Goal: Information Seeking & Learning: Learn about a topic

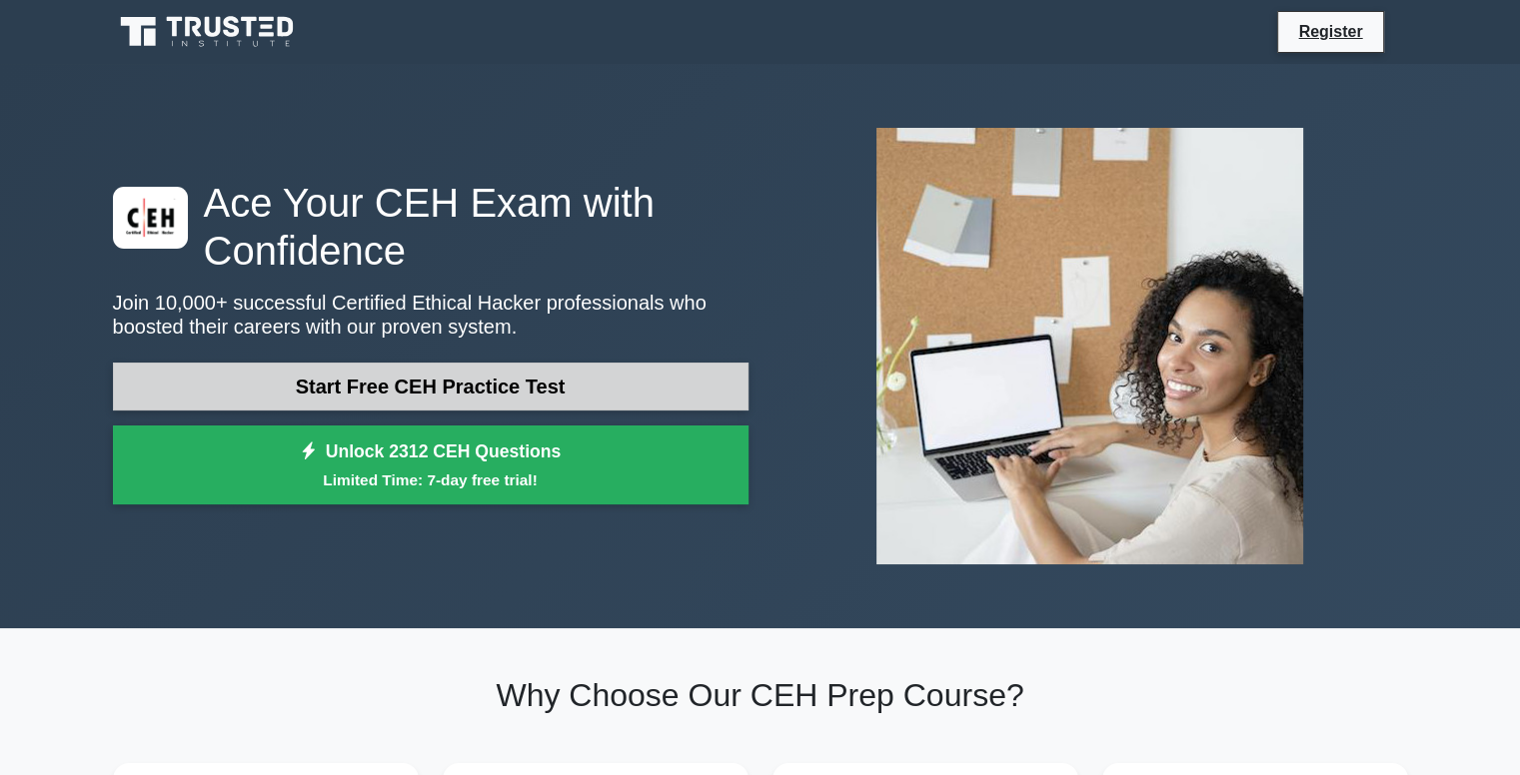
click at [481, 385] on link "Start Free CEH Practice Test" at bounding box center [431, 387] width 636 height 48
click at [464, 387] on link "Start Free CEH Practice Test" at bounding box center [431, 387] width 636 height 48
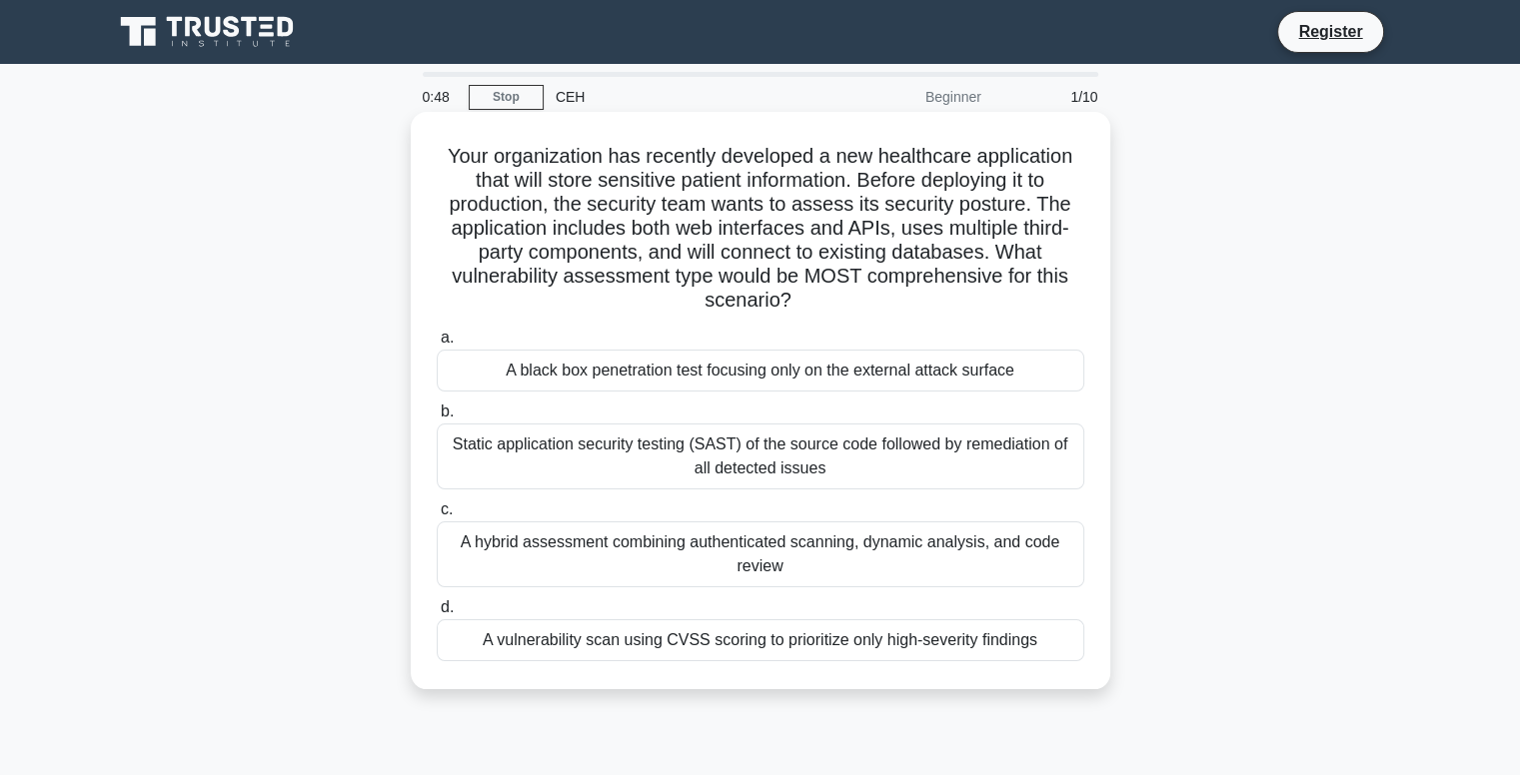
click at [646, 374] on div "A black box penetration test focusing only on the external attack surface" at bounding box center [761, 371] width 648 height 42
click at [437, 345] on input "a. A black box penetration test focusing only on the external attack surface" at bounding box center [437, 338] width 0 height 13
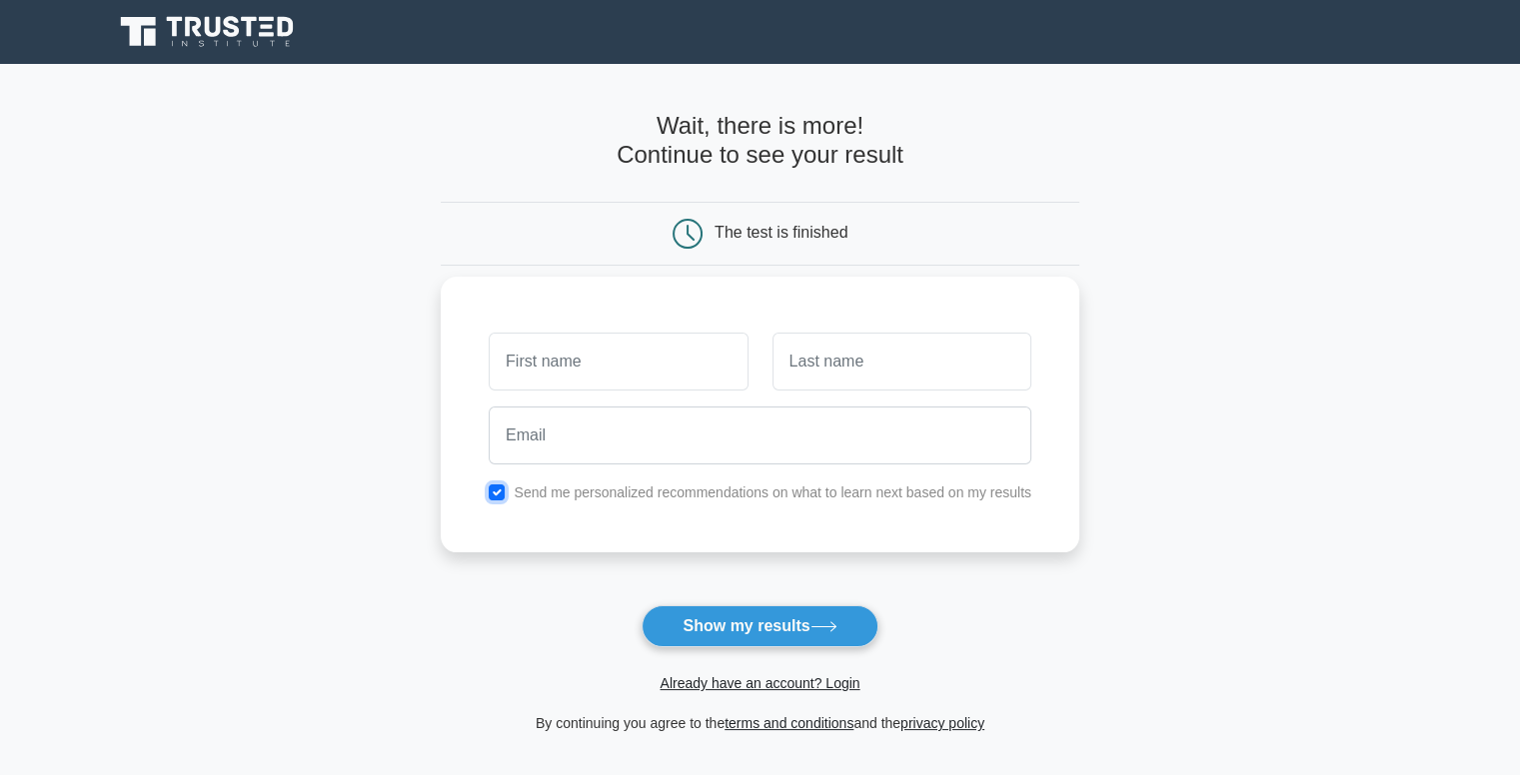
click at [497, 491] on input "checkbox" at bounding box center [497, 493] width 16 height 16
checkbox input "false"
click at [599, 373] on input "text" at bounding box center [618, 362] width 259 height 58
type input "[PERSON_NAME]"
click at [793, 391] on div at bounding box center [901, 362] width 283 height 74
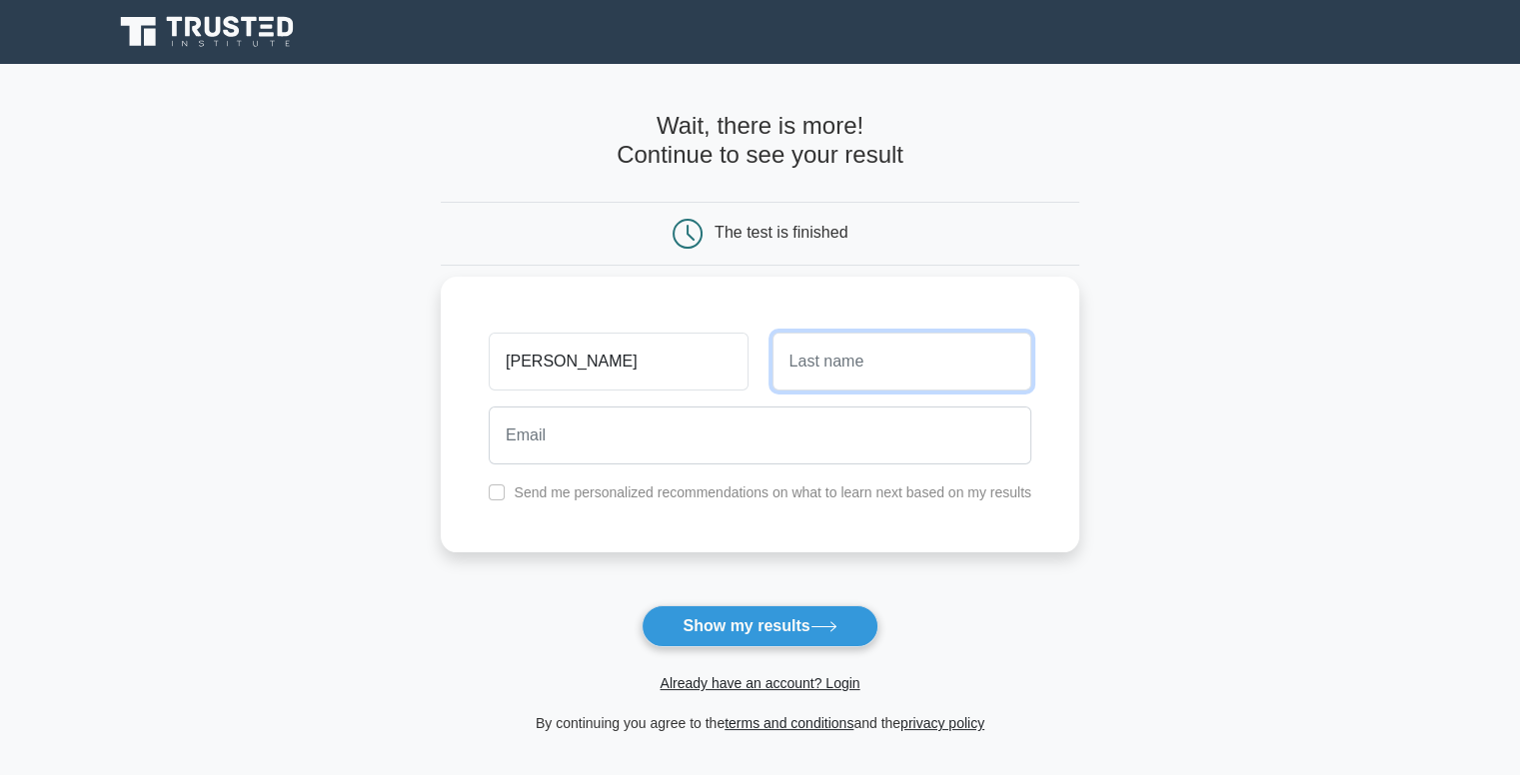
click at [801, 374] on input "text" at bounding box center [901, 362] width 259 height 58
type input "MS"
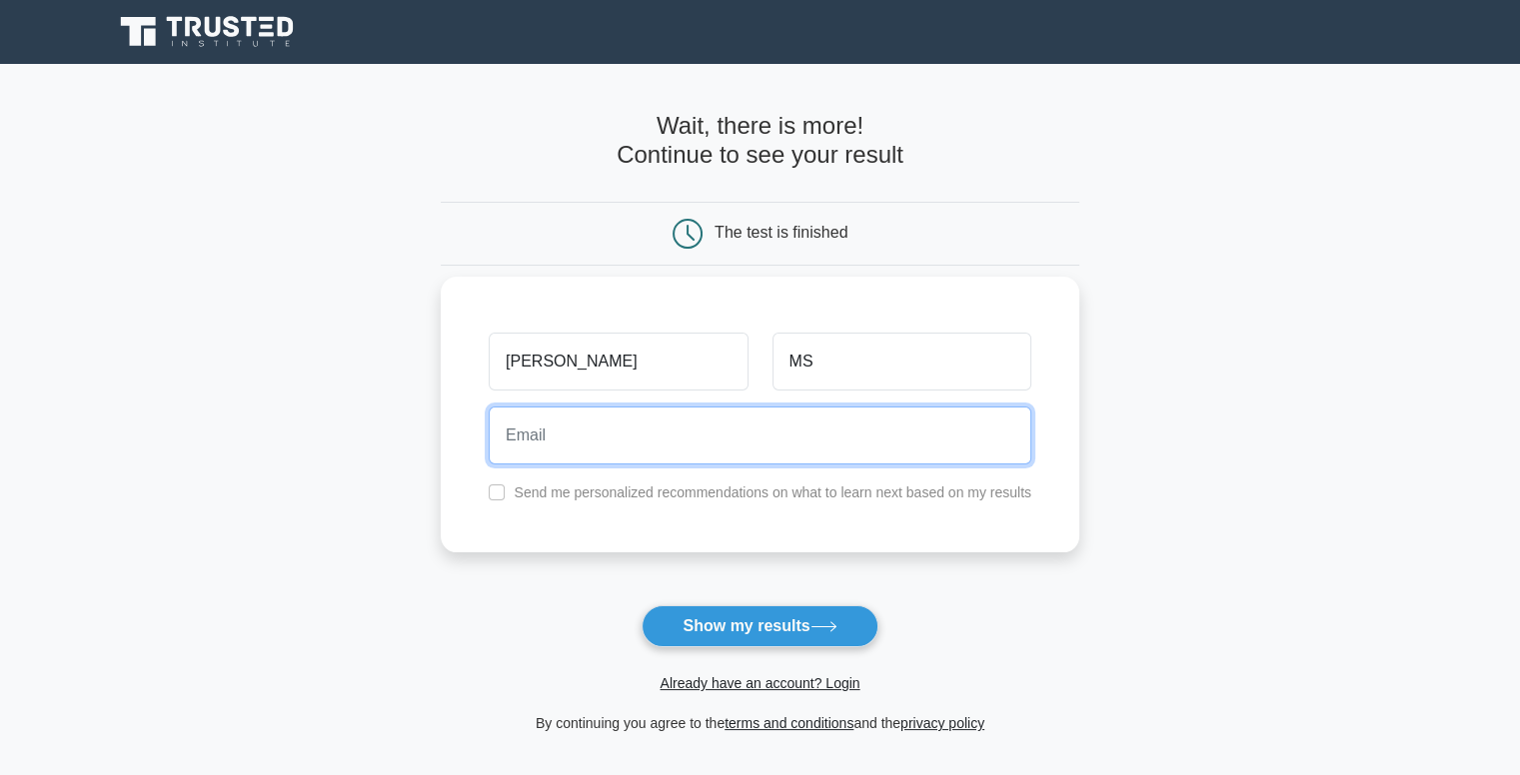
click at [626, 437] on input "email" at bounding box center [760, 436] width 543 height 58
type input "[EMAIL_ADDRESS][DOMAIN_NAME]"
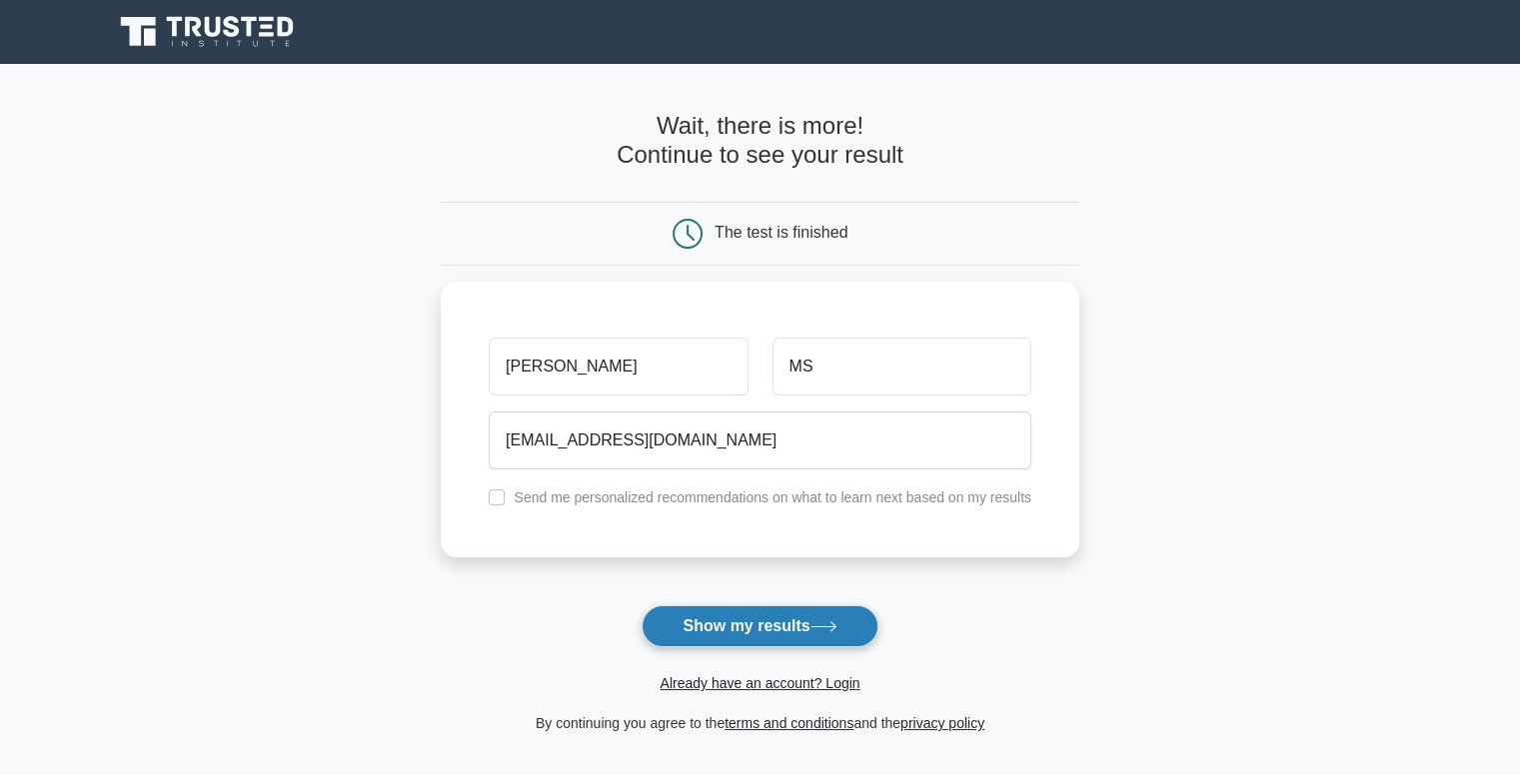
click at [754, 629] on button "Show my results" at bounding box center [760, 627] width 236 height 42
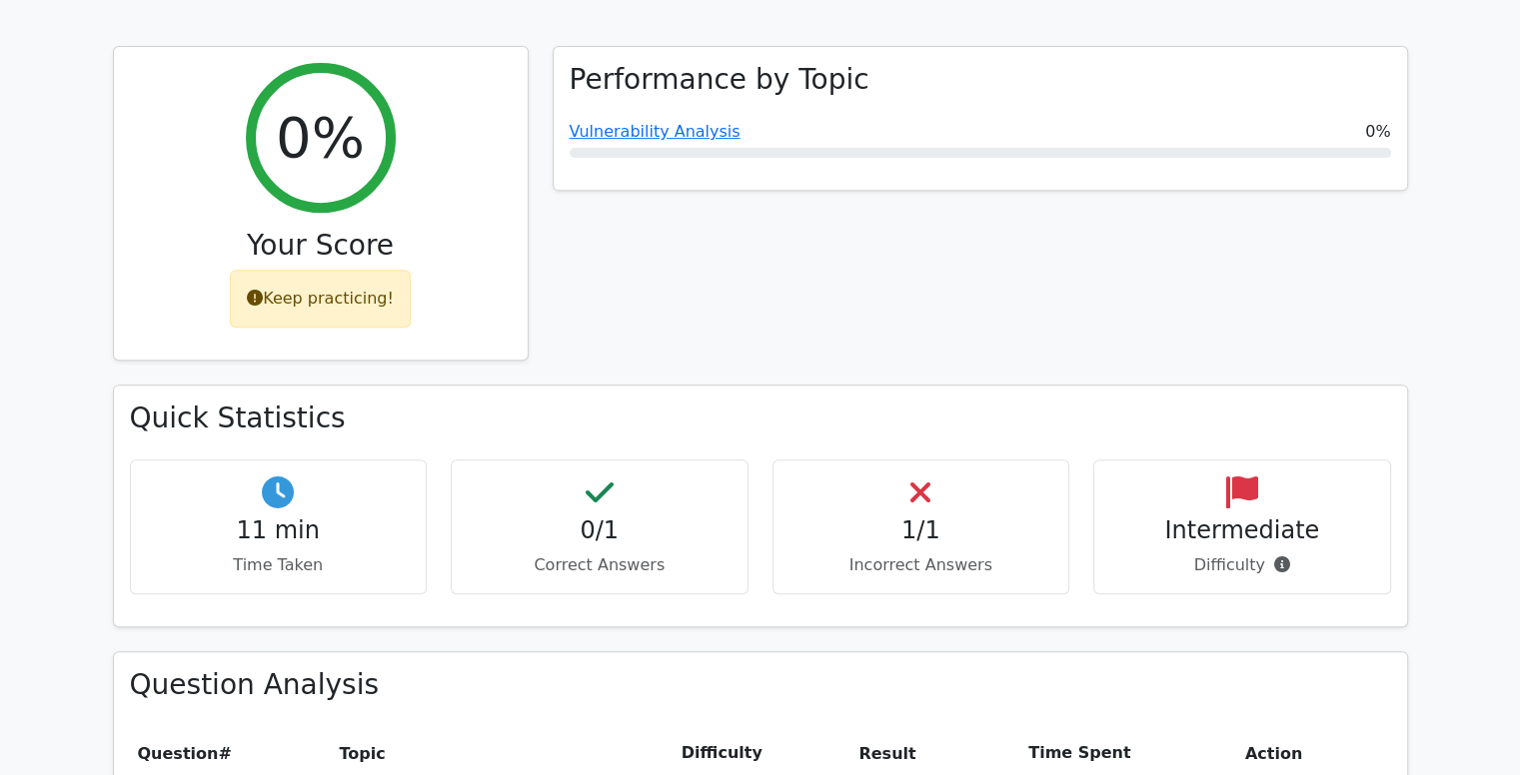
scroll to position [799, 0]
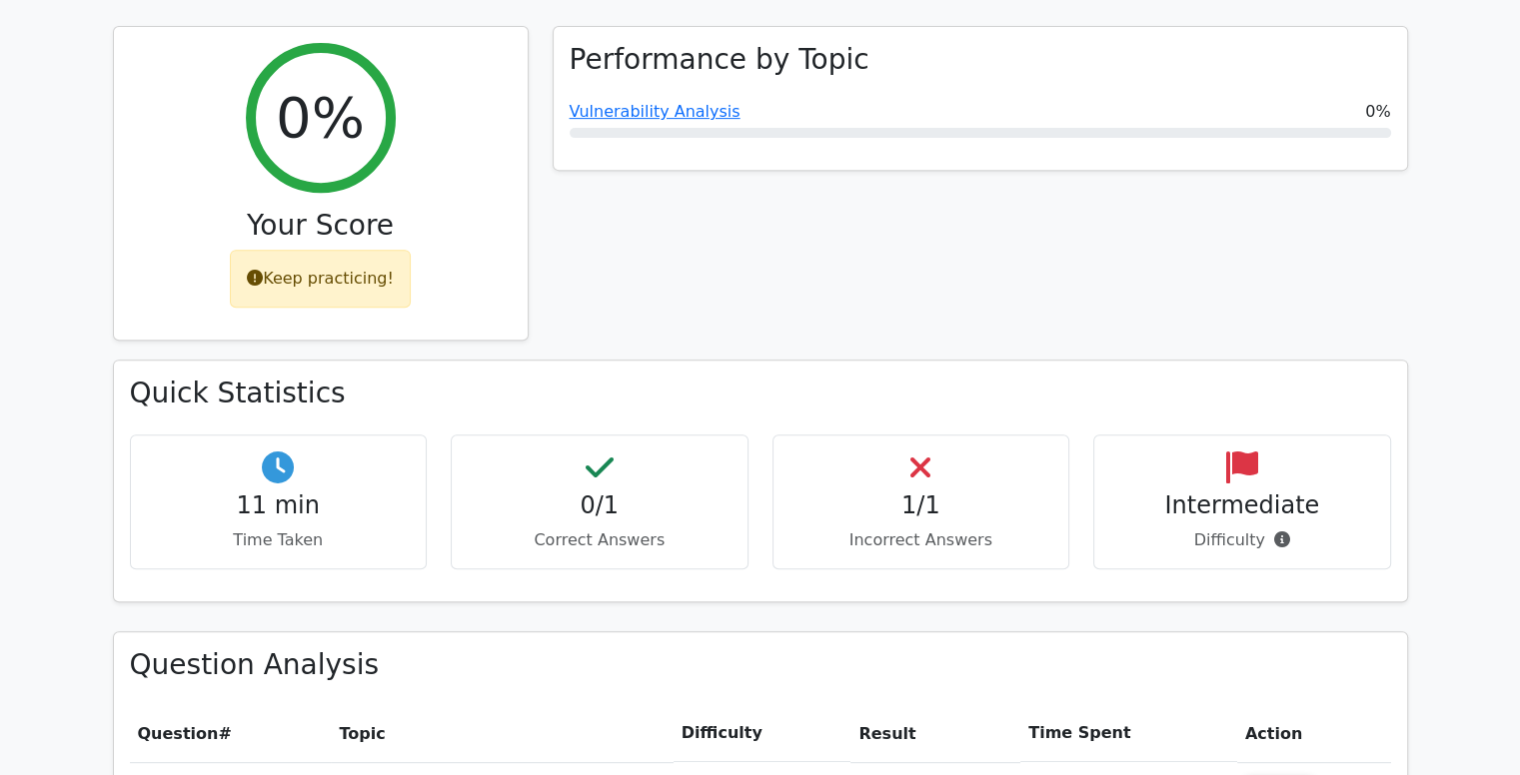
click at [910, 492] on h4 "1/1" at bounding box center [921, 506] width 264 height 29
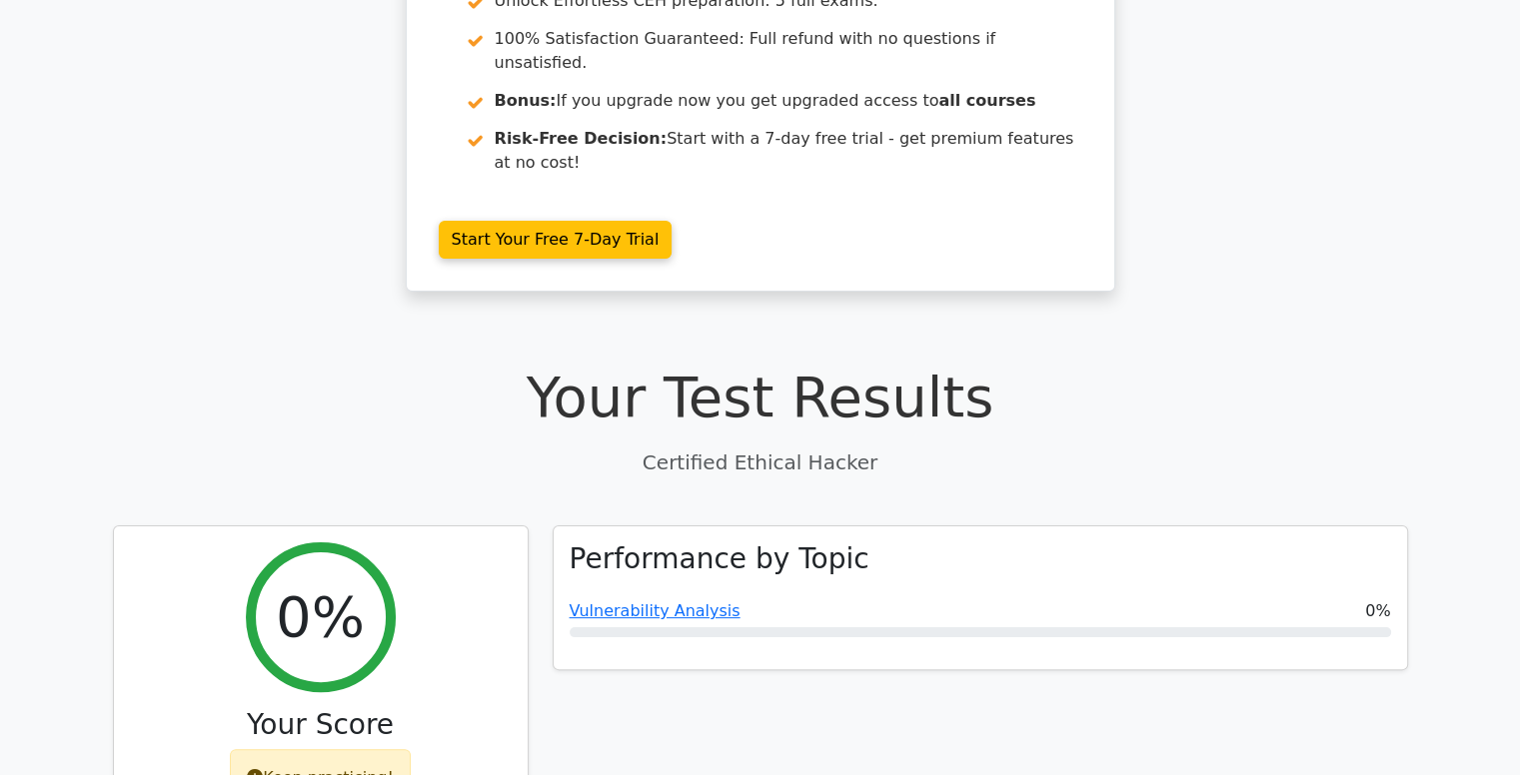
scroll to position [300, 0]
